Goal: Book appointment/travel/reservation

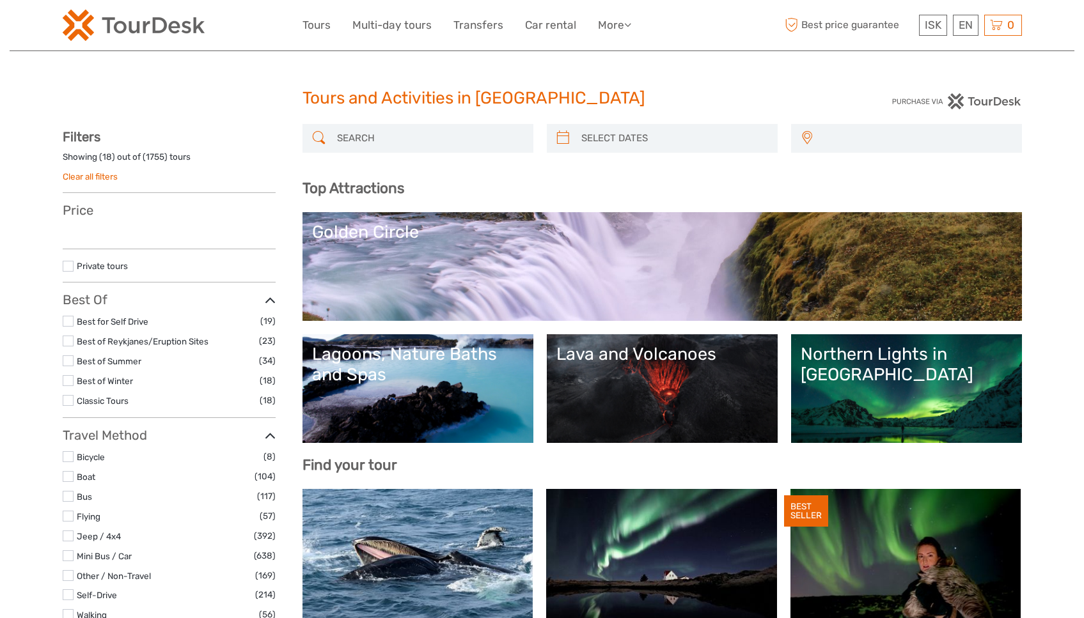
select select
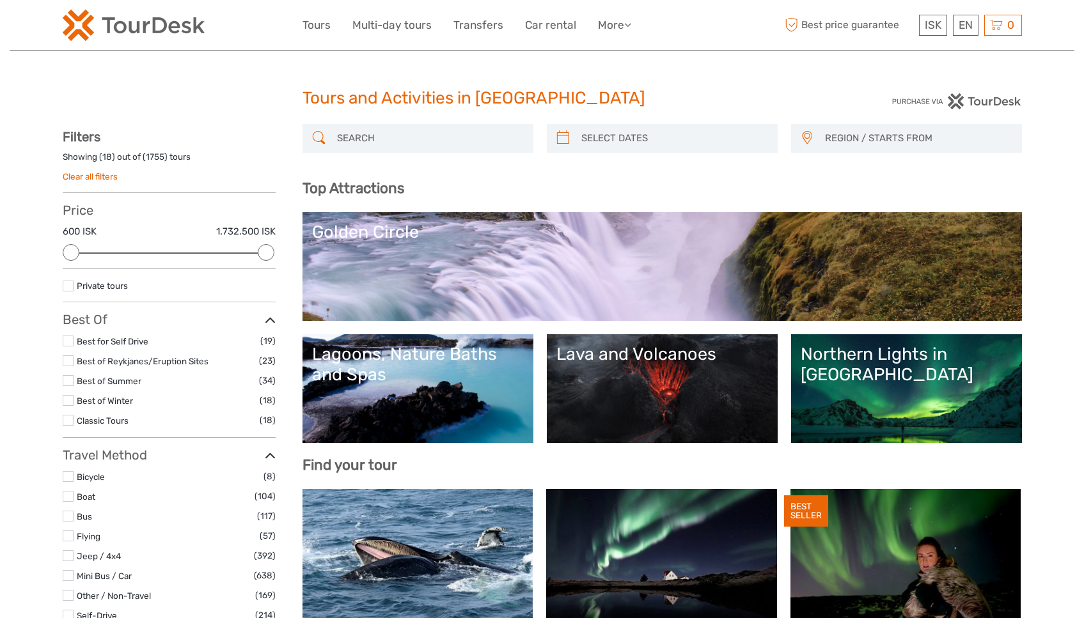
click at [392, 130] on input "search" at bounding box center [429, 138] width 195 height 22
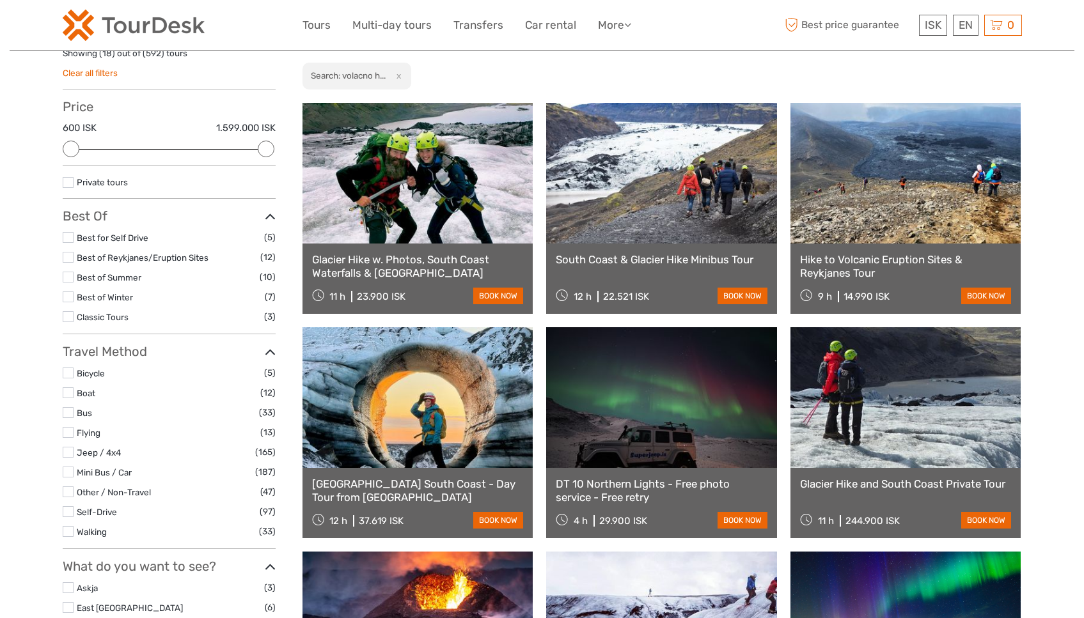
scroll to position [107, 0]
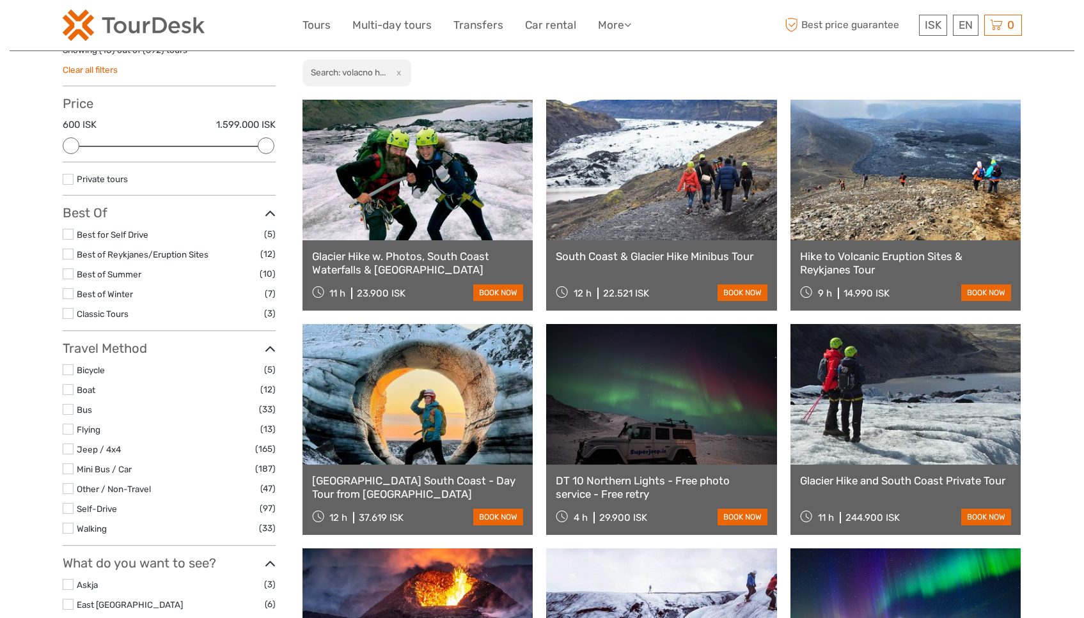
type input "volacno hike"
click at [887, 188] on link at bounding box center [905, 170] width 231 height 141
